Goal: Information Seeking & Learning: Learn about a topic

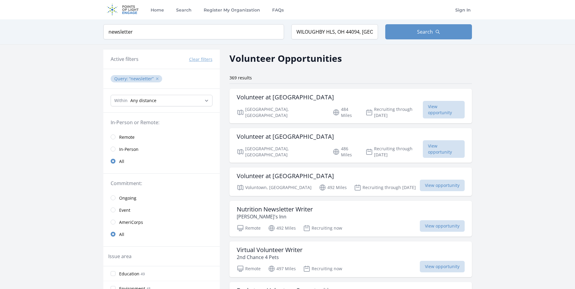
click at [156, 78] on button "✕" at bounding box center [157, 79] width 4 height 6
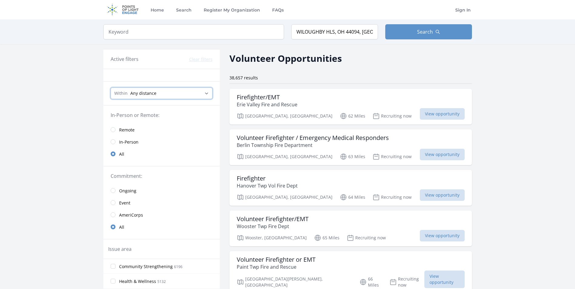
click at [207, 93] on select "Any distance , 5 Miles , 20 Miles , 50 Miles , 100 Miles" at bounding box center [162, 94] width 102 height 12
select select "8046"
click at [111, 88] on select "Any distance , 5 Miles , 20 Miles , 50 Miles , 100 Miles" at bounding box center [162, 94] width 102 height 12
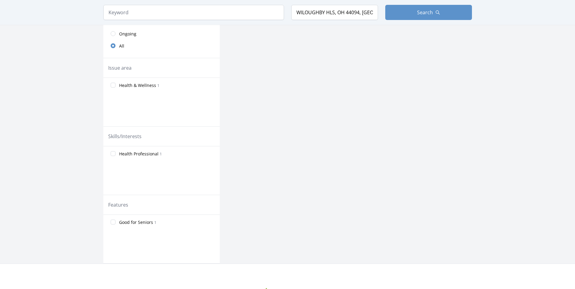
scroll to position [152, 0]
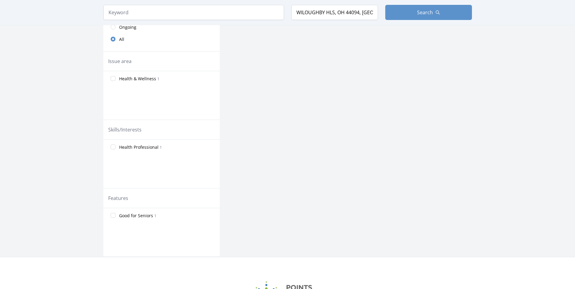
click at [145, 151] on label "Health Professional 1" at bounding box center [161, 147] width 116 height 12
click at [115, 149] on input "Health Professional 1" at bounding box center [113, 147] width 5 height 5
click at [113, 145] on input "Health Professional 1" at bounding box center [113, 147] width 5 height 5
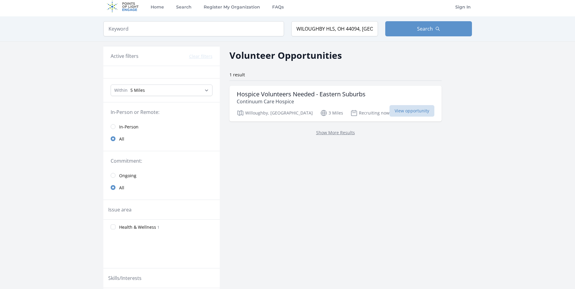
scroll to position [0, 0]
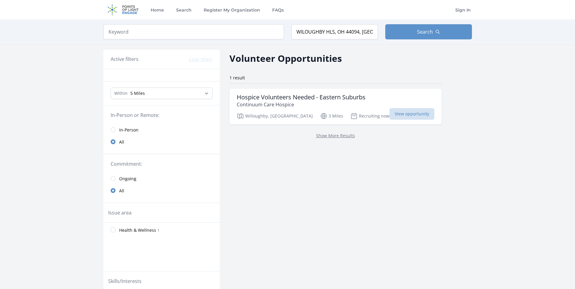
click at [158, 61] on div "Active filters Clear filters" at bounding box center [162, 58] width 102 height 7
click at [111, 141] on input "radio" at bounding box center [113, 141] width 5 height 5
click at [112, 129] on input "radio" at bounding box center [113, 129] width 5 height 5
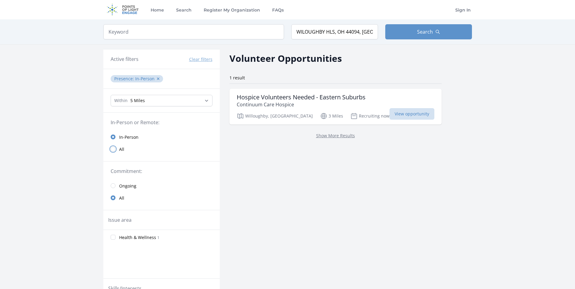
click at [114, 149] on input "radio" at bounding box center [113, 149] width 5 height 5
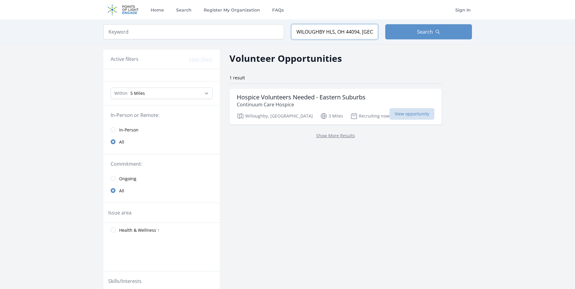
click at [363, 34] on input "WILOUGHBY HLS, OH 44094, [GEOGRAPHIC_DATA]" at bounding box center [334, 31] width 87 height 15
type input "[GEOGRAPHIC_DATA], [GEOGRAPHIC_DATA], [GEOGRAPHIC_DATA]"
click at [182, 36] on input "search" at bounding box center [193, 31] width 181 height 15
click at [421, 34] on span "Search" at bounding box center [425, 31] width 16 height 7
click at [427, 32] on span "Search" at bounding box center [425, 31] width 16 height 7
